Goal: Information Seeking & Learning: Learn about a topic

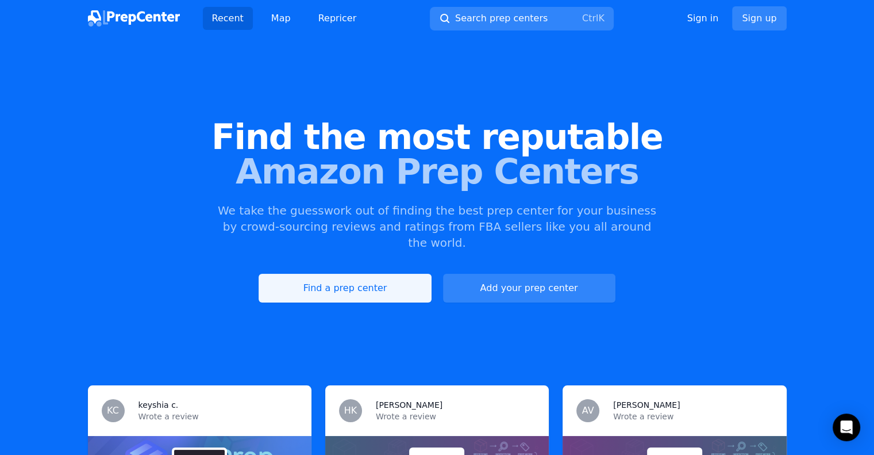
click at [357, 274] on link "Find a prep center" at bounding box center [345, 288] width 172 height 29
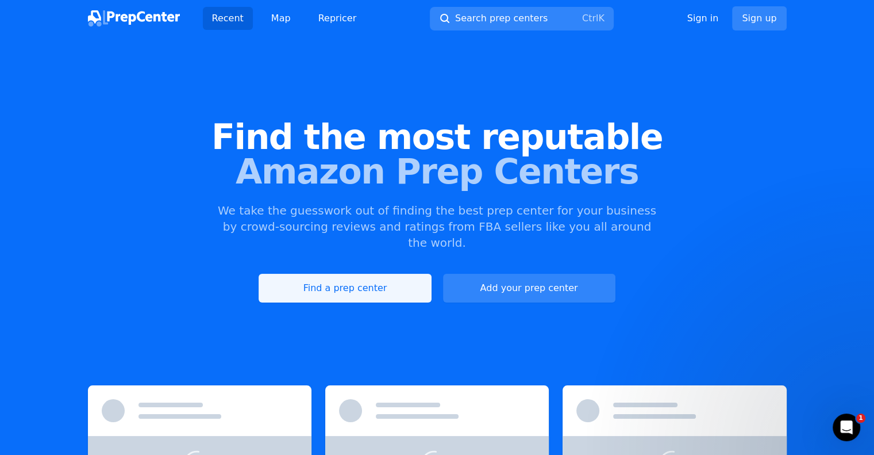
click at [386, 274] on link "Find a prep center" at bounding box center [345, 288] width 172 height 29
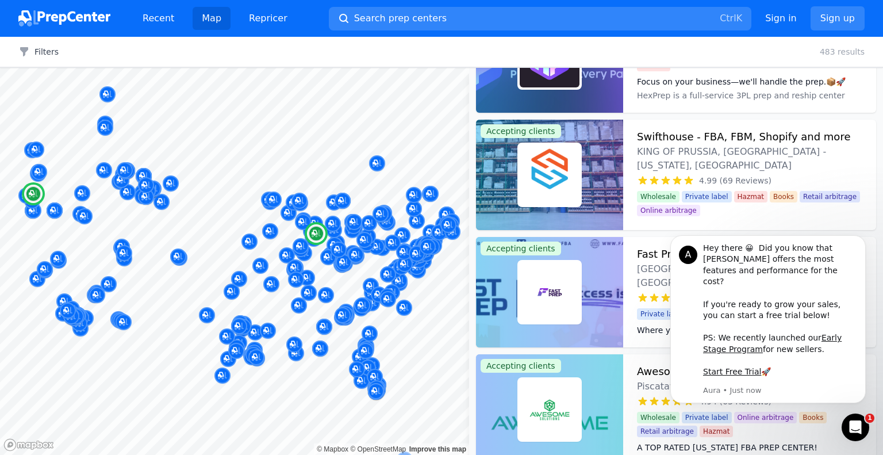
scroll to position [73, 0]
click at [861, 246] on button "Dismiss notification" at bounding box center [862, 238] width 15 height 15
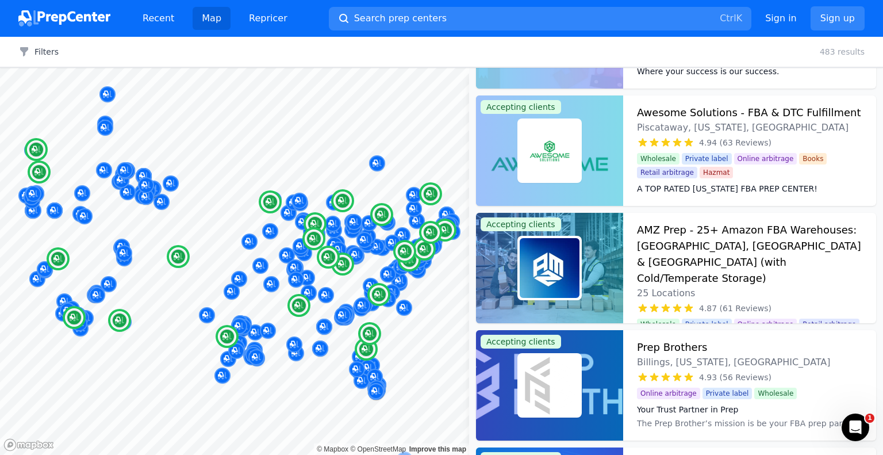
scroll to position [0, 0]
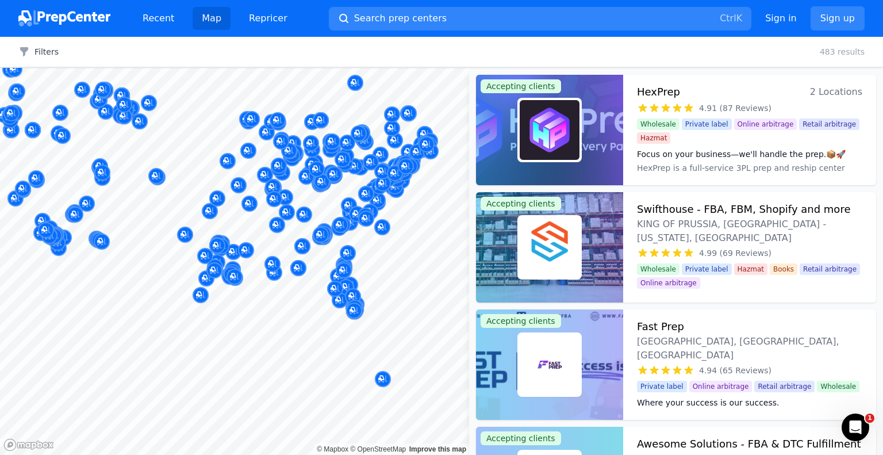
click at [386, 280] on body "Recent Map Repricer Search prep centers Ctrl K Open main menu Sign in Sign up F…" at bounding box center [441, 227] width 883 height 455
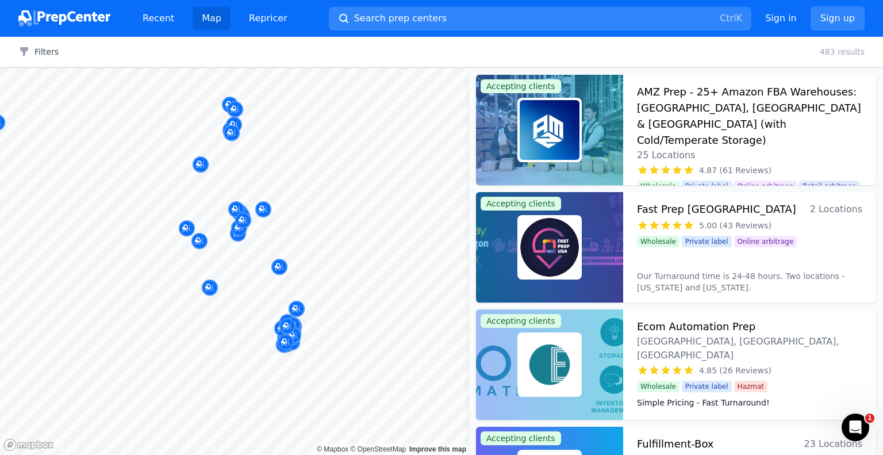
click at [347, 298] on div at bounding box center [296, 295] width 221 height 9
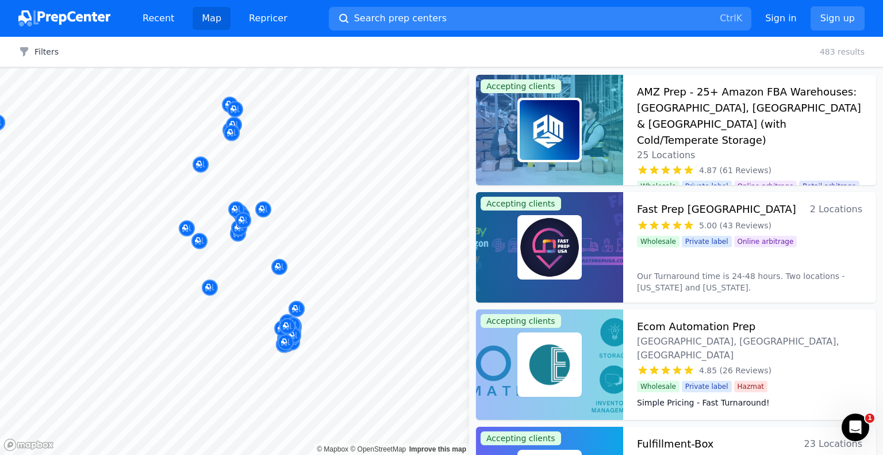
click at [347, 298] on div at bounding box center [296, 295] width 221 height 9
click at [281, 287] on body "Recent Map Repricer Search prep centers Ctrl K Open main menu Sign in Sign up F…" at bounding box center [441, 227] width 883 height 455
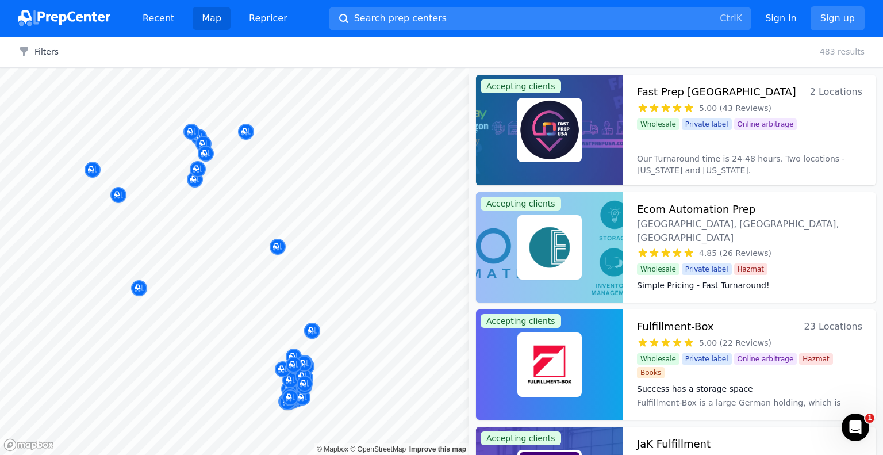
click at [358, 252] on div at bounding box center [279, 253] width 221 height 9
click at [278, 247] on div at bounding box center [286, 242] width 221 height 9
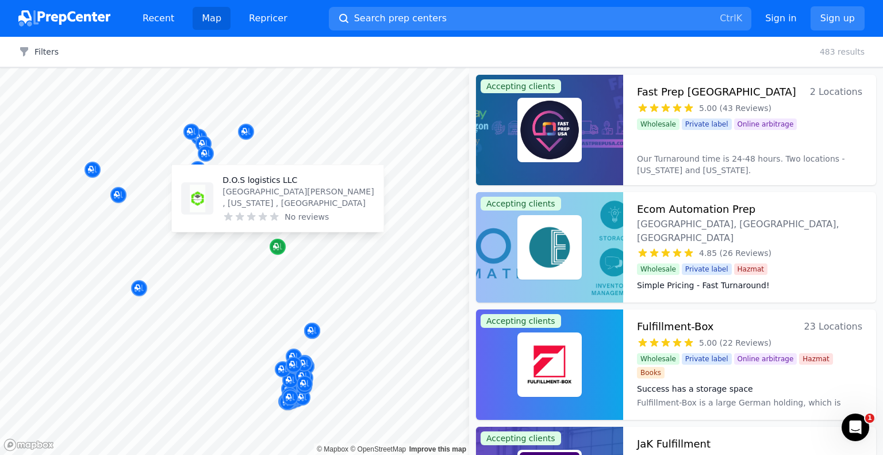
click at [279, 250] on icon "Map marker" at bounding box center [277, 246] width 9 height 11
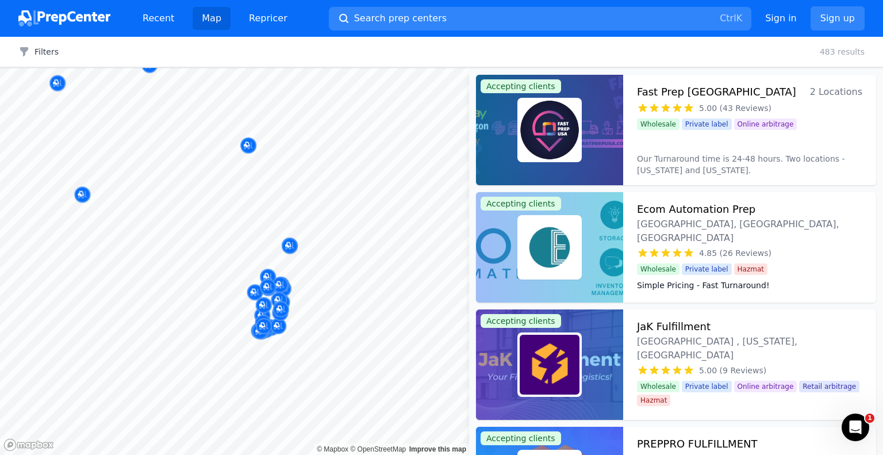
click at [262, 245] on body "Recent Map Repricer Search prep centers Ctrl K Open main menu Sign in Sign up F…" at bounding box center [441, 227] width 883 height 455
click at [266, 239] on div at bounding box center [286, 242] width 221 height 9
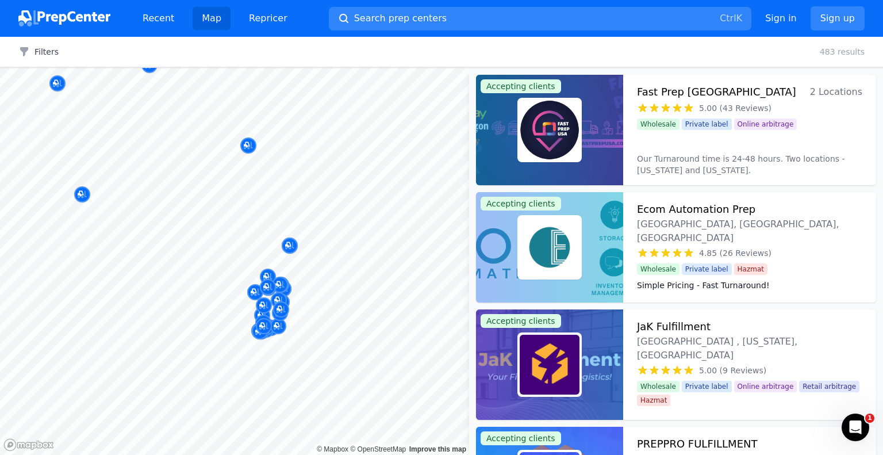
click at [266, 239] on div at bounding box center [286, 242] width 221 height 9
click at [427, 446] on link "Improve this map" at bounding box center [437, 449] width 57 height 8
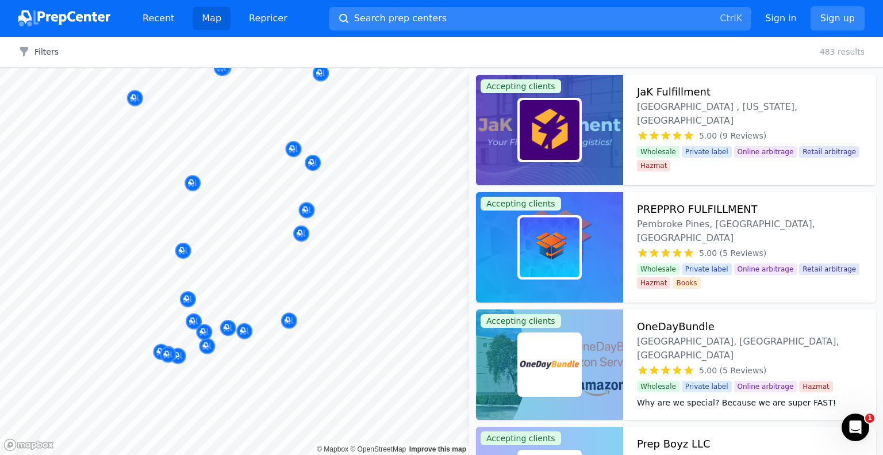
click at [291, 239] on body "Recent Map Repricer Search prep centers Ctrl K Open main menu Sign in Sign up F…" at bounding box center [441, 227] width 883 height 455
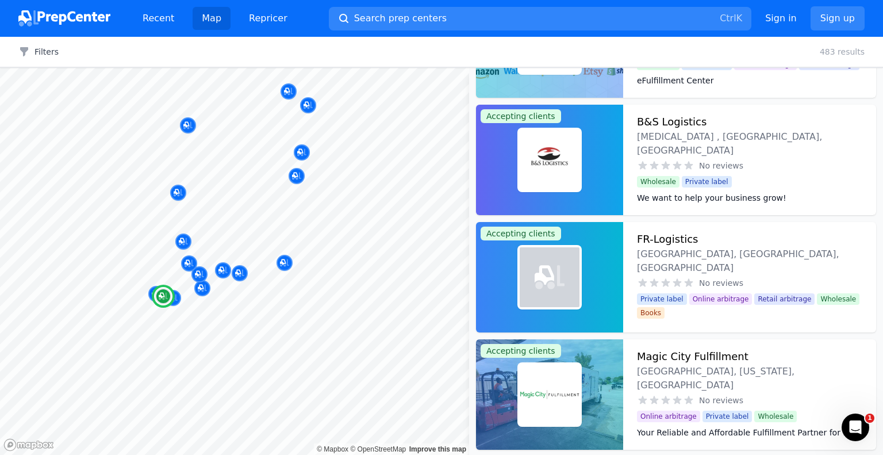
scroll to position [1233, 0]
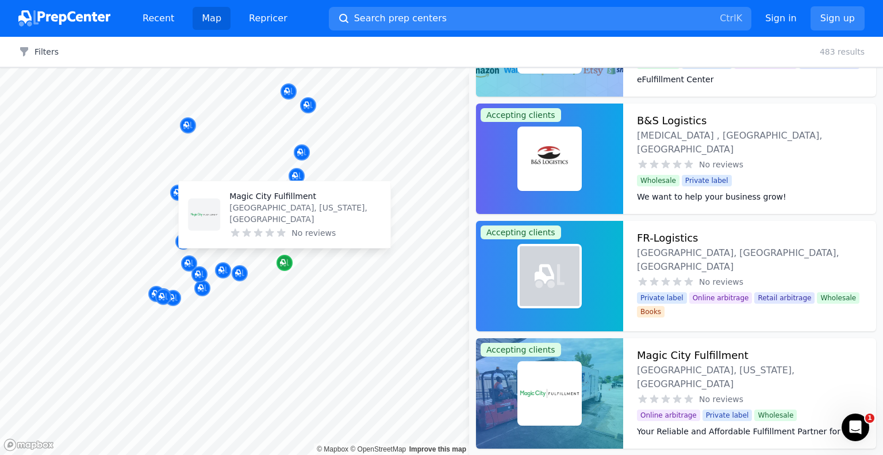
click at [285, 264] on icon "Map marker" at bounding box center [284, 262] width 9 height 7
click at [282, 260] on icon "Map marker" at bounding box center [283, 262] width 6 height 6
click at [233, 278] on div at bounding box center [156, 280] width 221 height 9
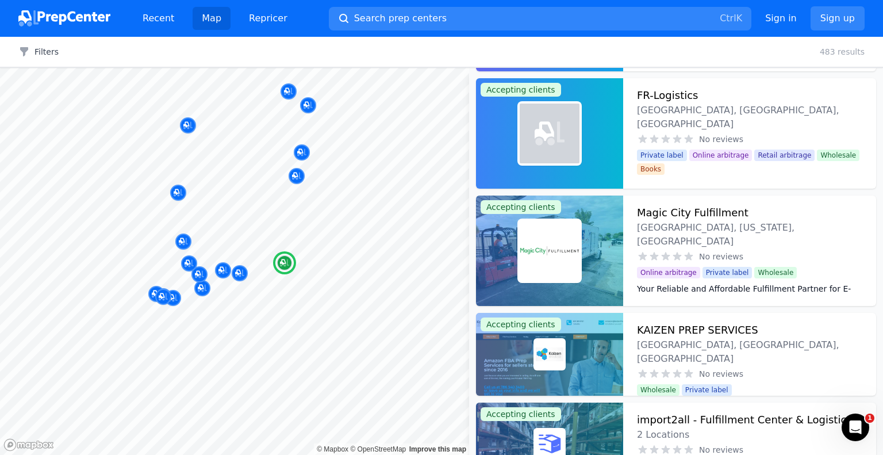
scroll to position [1377, 0]
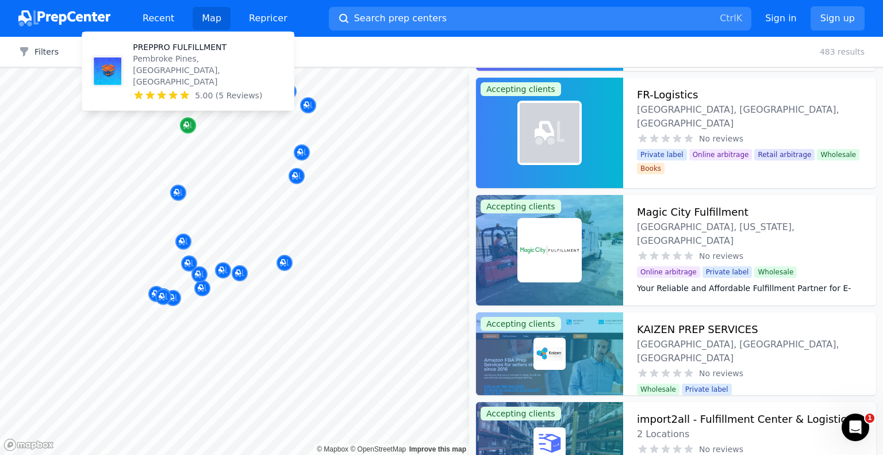
click at [190, 126] on icon "Map marker" at bounding box center [187, 125] width 9 height 7
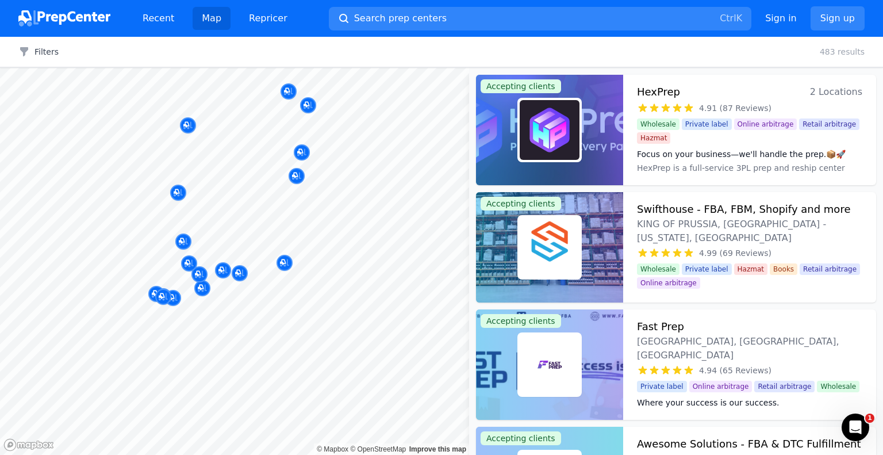
scroll to position [1930, 0]
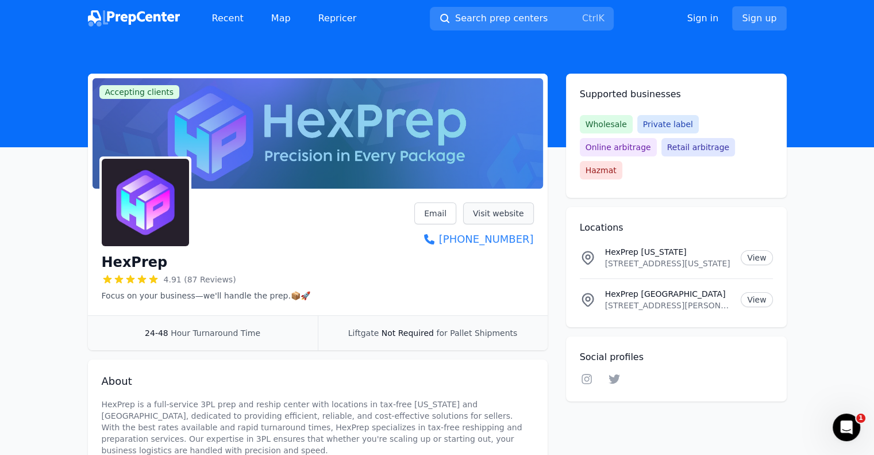
click at [507, 213] on link "Visit website" at bounding box center [498, 213] width 71 height 22
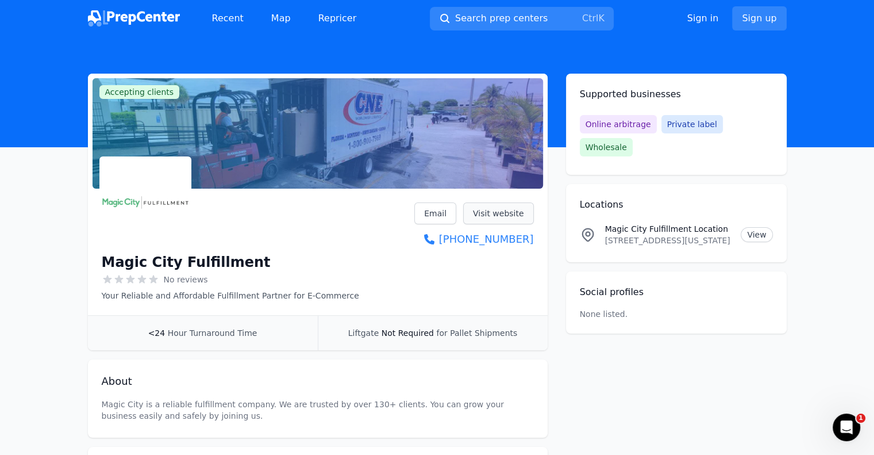
click at [505, 214] on link "Visit website" at bounding box center [498, 213] width 71 height 22
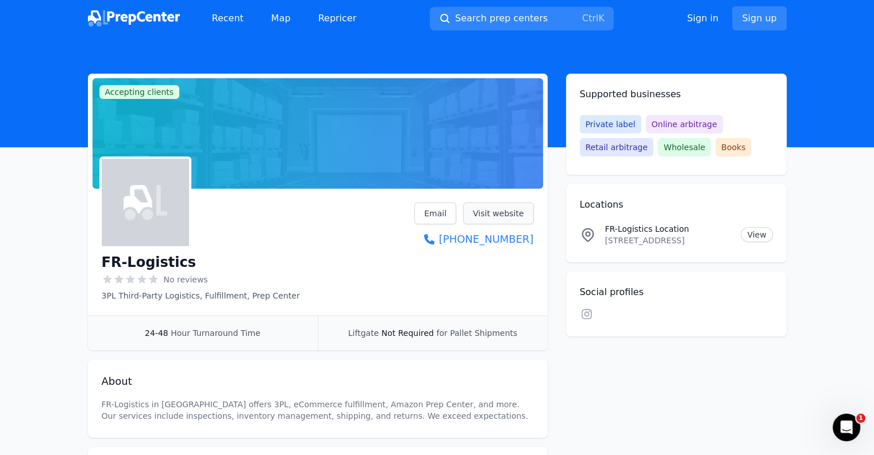
click at [494, 209] on link "Visit website" at bounding box center [498, 213] width 71 height 22
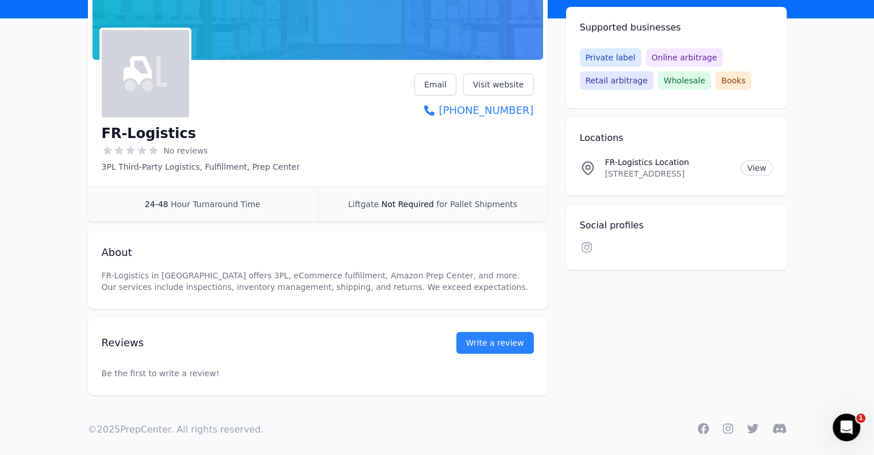
scroll to position [137, 0]
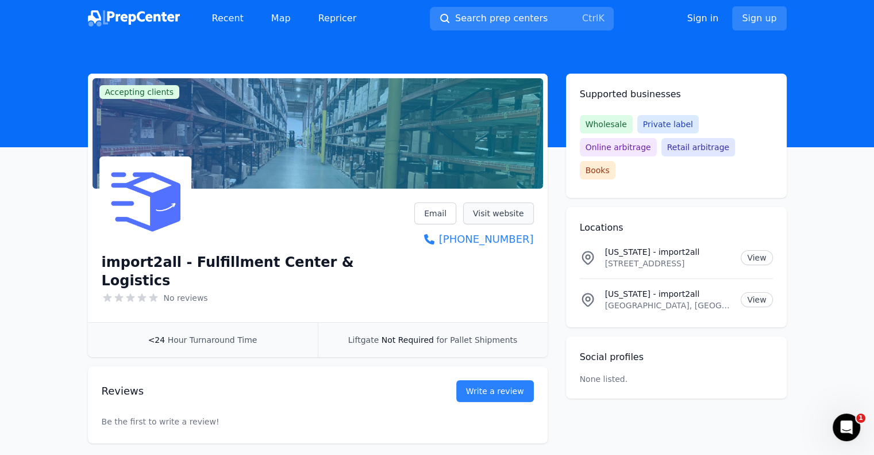
click at [506, 210] on link "Visit website" at bounding box center [498, 213] width 71 height 22
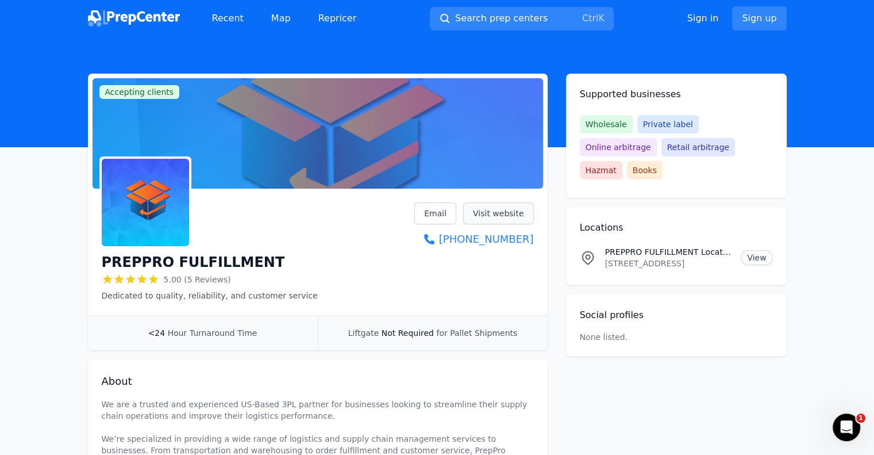
click at [491, 209] on link "Visit website" at bounding box center [498, 213] width 71 height 22
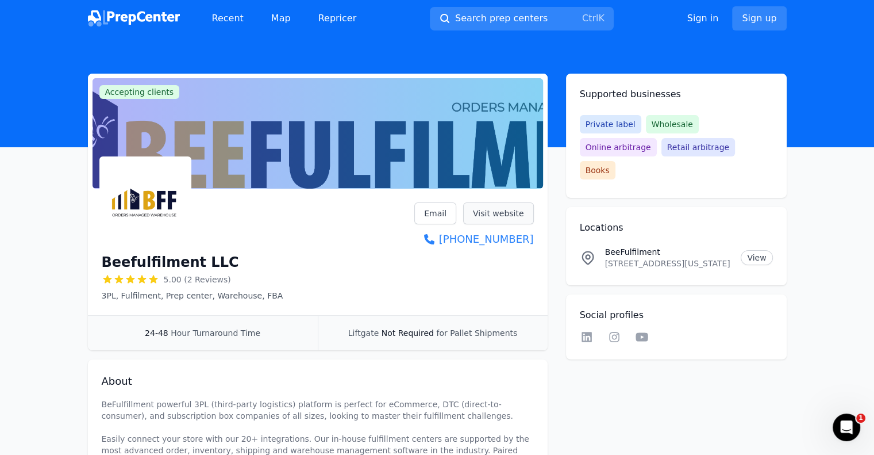
click at [482, 209] on link "Visit website" at bounding box center [498, 213] width 71 height 22
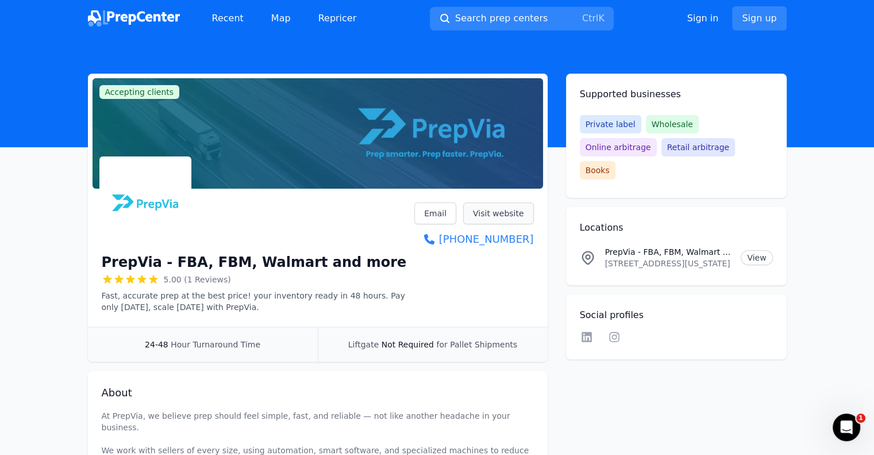
click at [514, 215] on link "Visit website" at bounding box center [498, 213] width 71 height 22
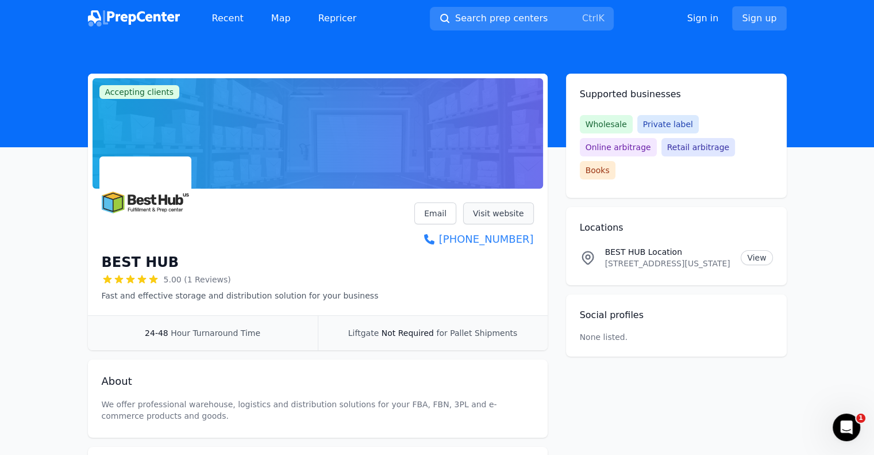
click at [495, 202] on link "Visit website" at bounding box center [498, 213] width 71 height 22
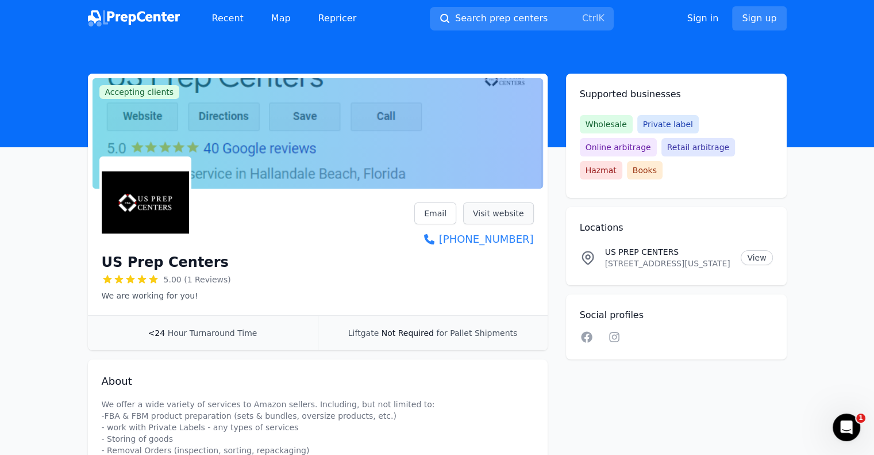
click at [497, 216] on link "Visit website" at bounding box center [498, 213] width 71 height 22
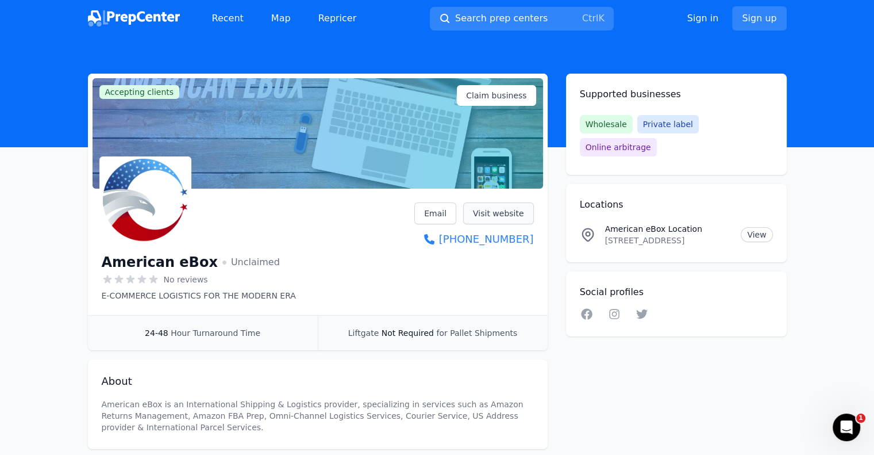
click at [506, 209] on link "Visit website" at bounding box center [498, 213] width 71 height 22
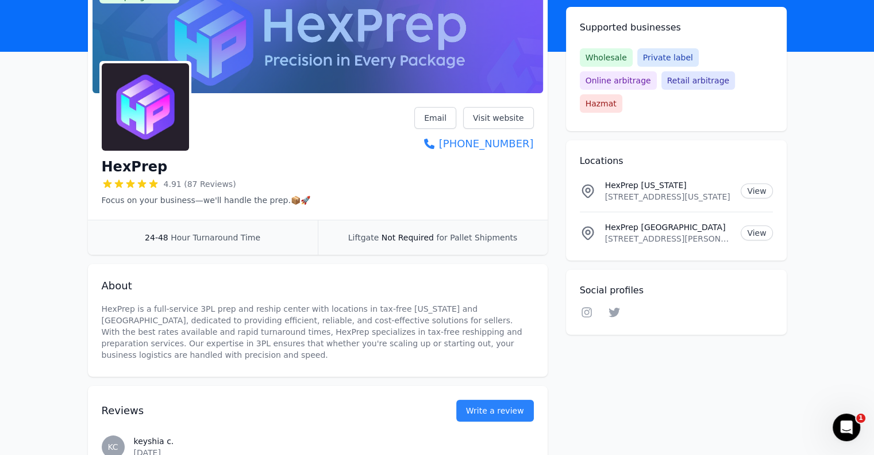
scroll to position [97, 0]
